Goal: Task Accomplishment & Management: Manage account settings

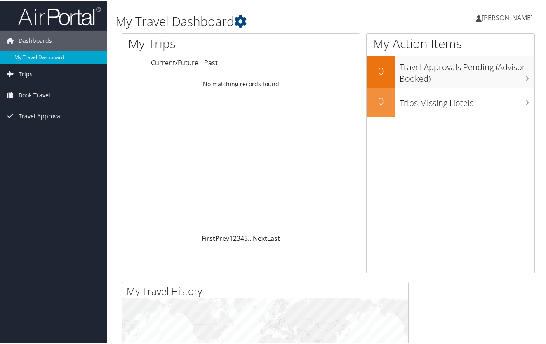
click at [516, 17] on span "[PERSON_NAME]" at bounding box center [507, 16] width 51 height 9
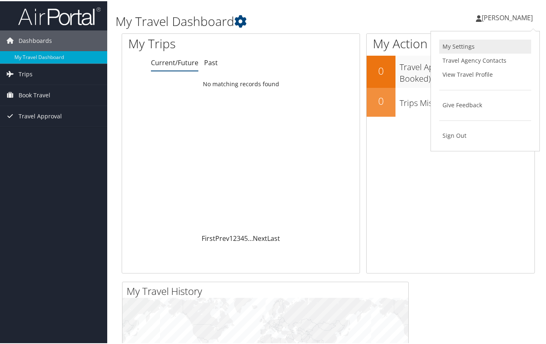
click at [463, 41] on link "My Settings" at bounding box center [486, 45] width 92 height 14
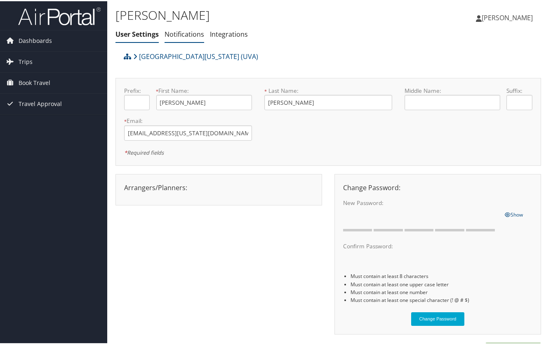
click at [193, 31] on link "Notifications" at bounding box center [185, 32] width 40 height 9
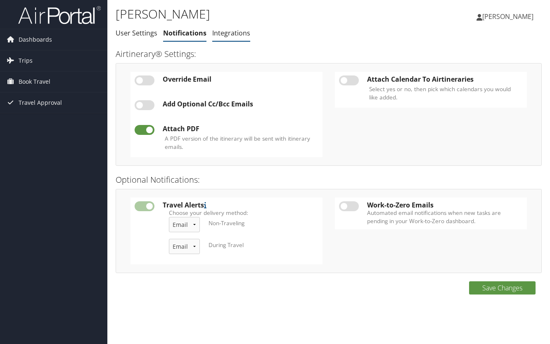
click at [230, 35] on link "Integrations" at bounding box center [231, 32] width 38 height 9
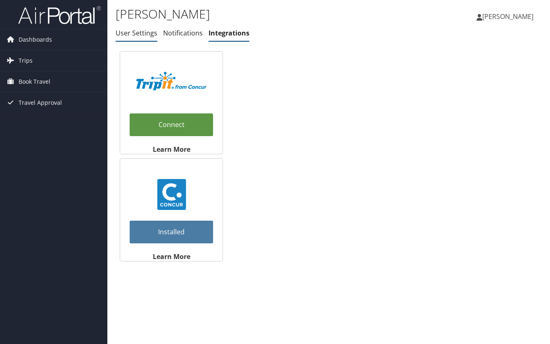
click at [139, 27] on li "User Settings" at bounding box center [137, 33] width 42 height 15
click at [138, 28] on link "User Settings" at bounding box center [137, 32] width 42 height 9
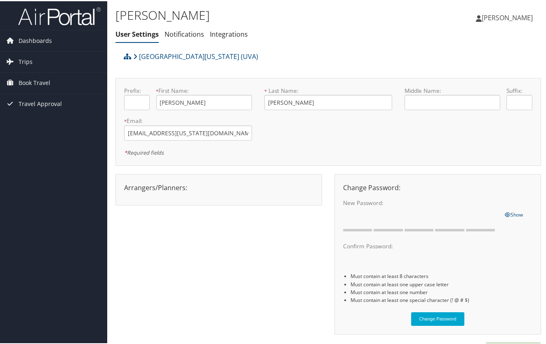
click at [499, 15] on span "[PERSON_NAME]" at bounding box center [507, 16] width 51 height 9
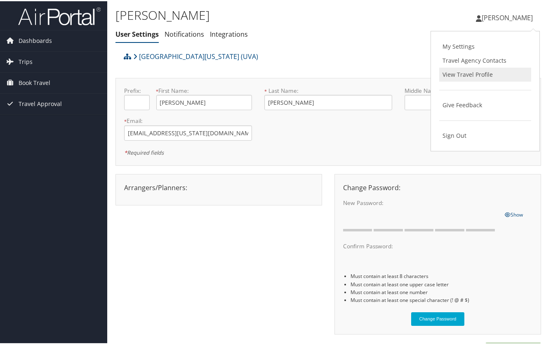
click at [462, 72] on link "View Travel Profile" at bounding box center [486, 73] width 92 height 14
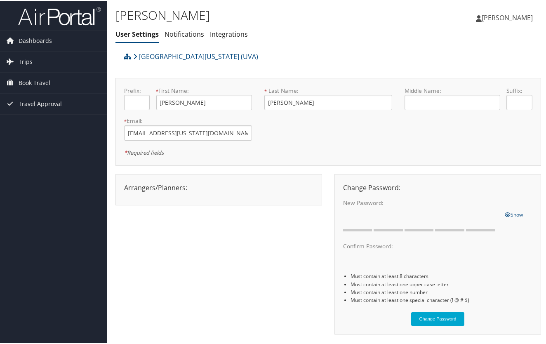
click at [256, 267] on div "Arrangers/Planners: Edit Arrangers & Planners [PERSON_NAME] [PERSON_NAME] [PERS…" at bounding box center [329, 257] width 426 height 169
click at [32, 101] on span "Travel Approval" at bounding box center [40, 102] width 43 height 21
